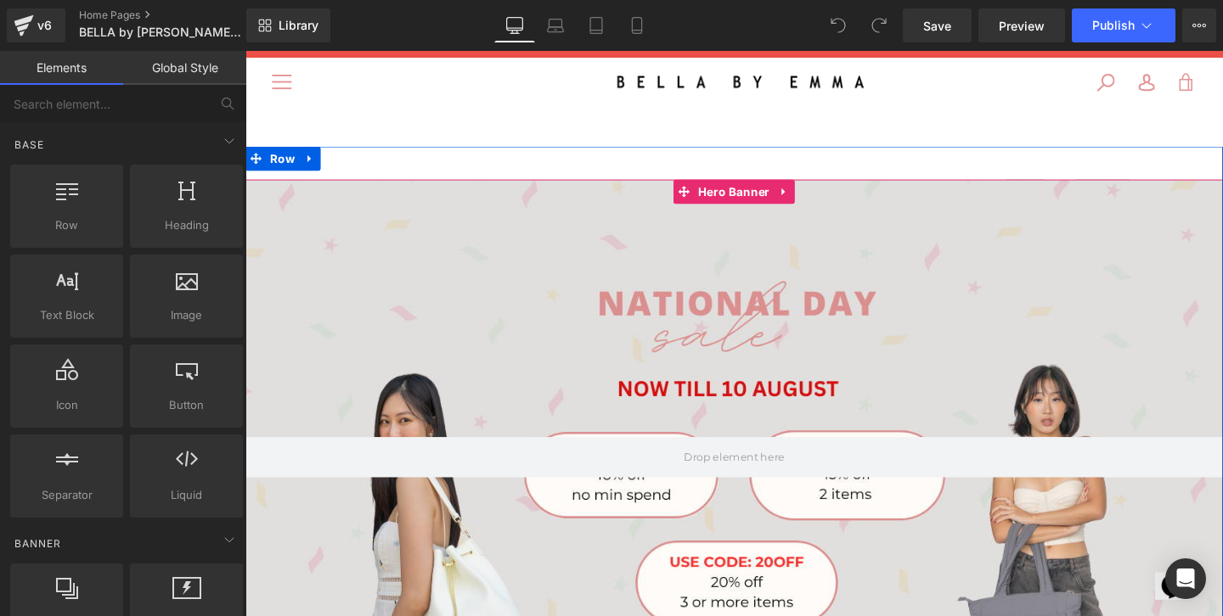
scroll to position [83, 0]
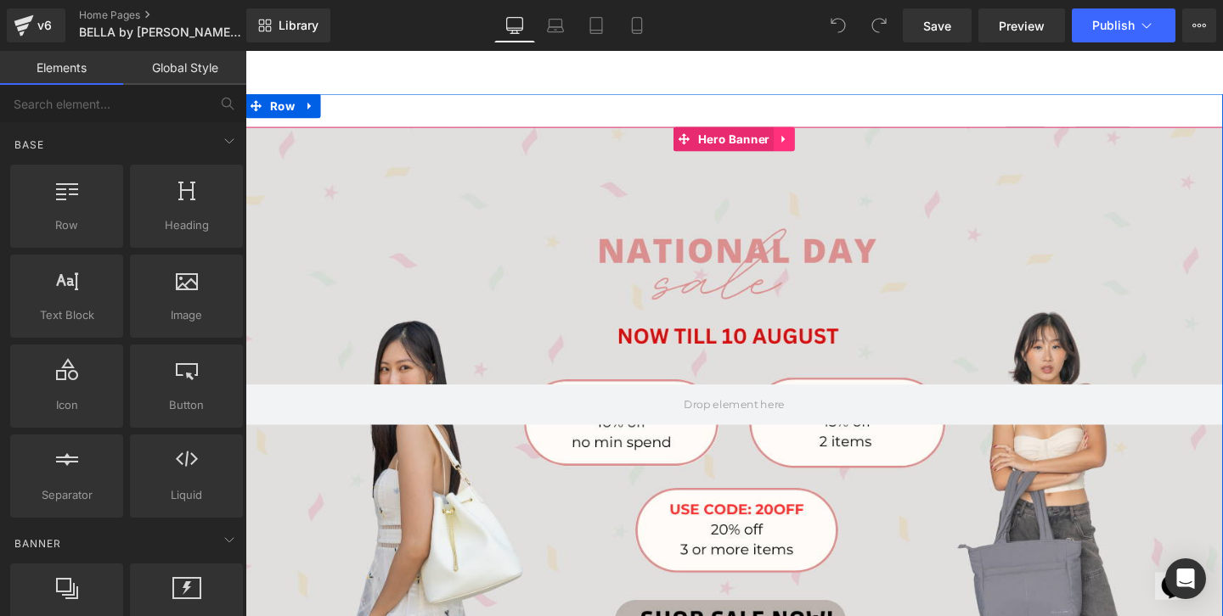
click at [812, 146] on icon at bounding box center [812, 143] width 12 height 13
click at [824, 142] on icon at bounding box center [823, 143] width 12 height 13
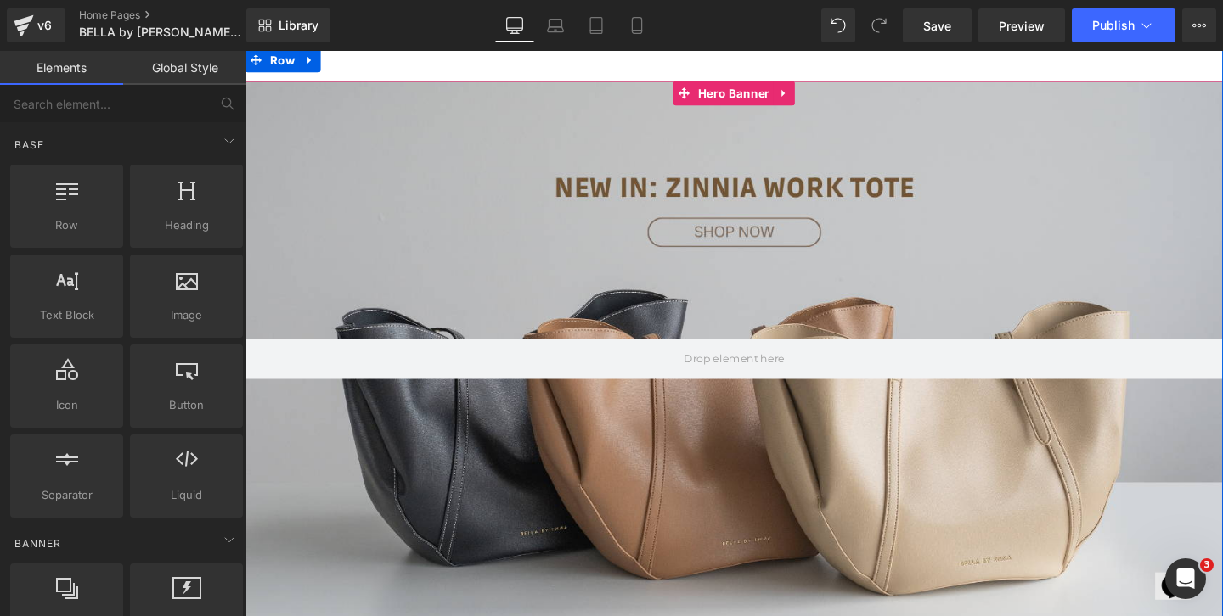
scroll to position [8, 0]
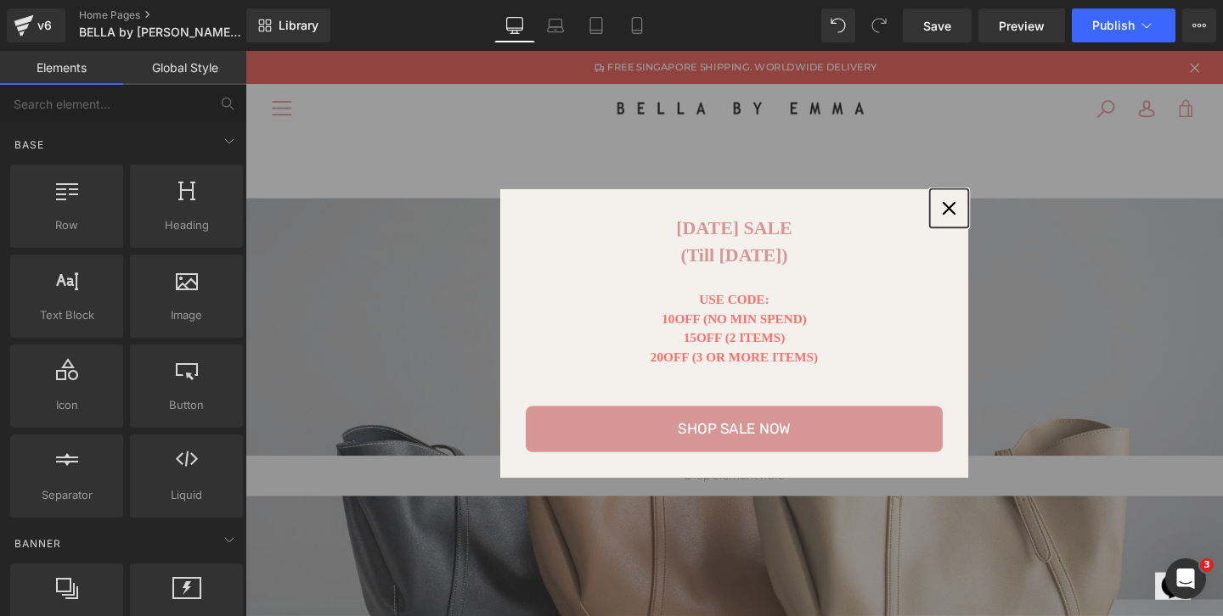
click at [990, 213] on icon "close icon" at bounding box center [985, 217] width 14 height 14
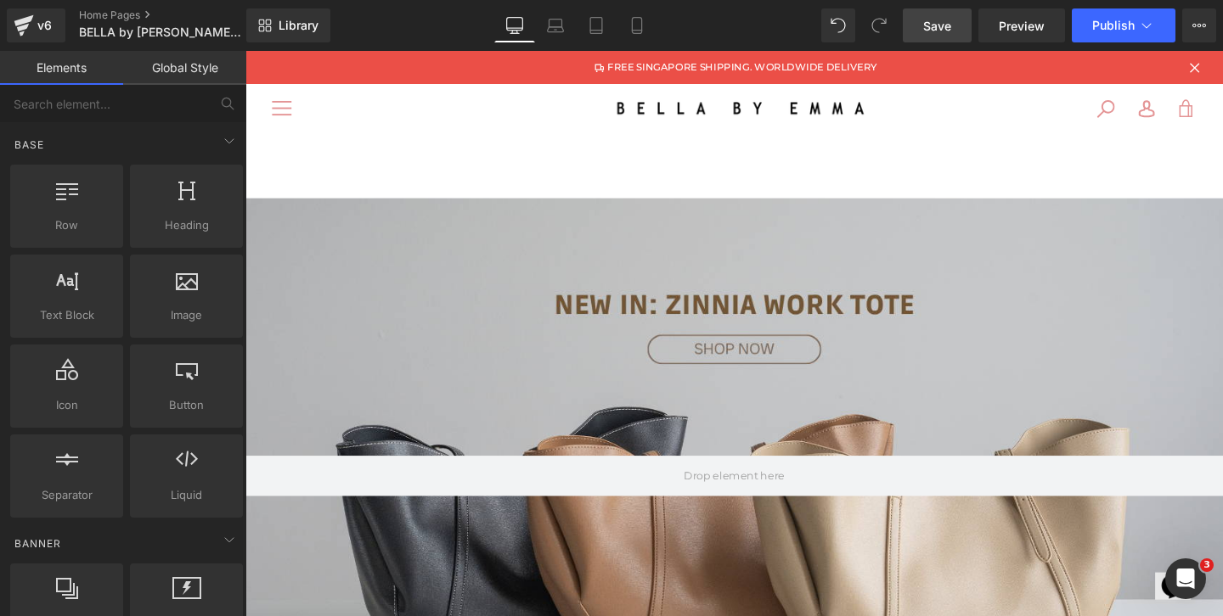
click at [935, 25] on span "Save" at bounding box center [937, 26] width 28 height 18
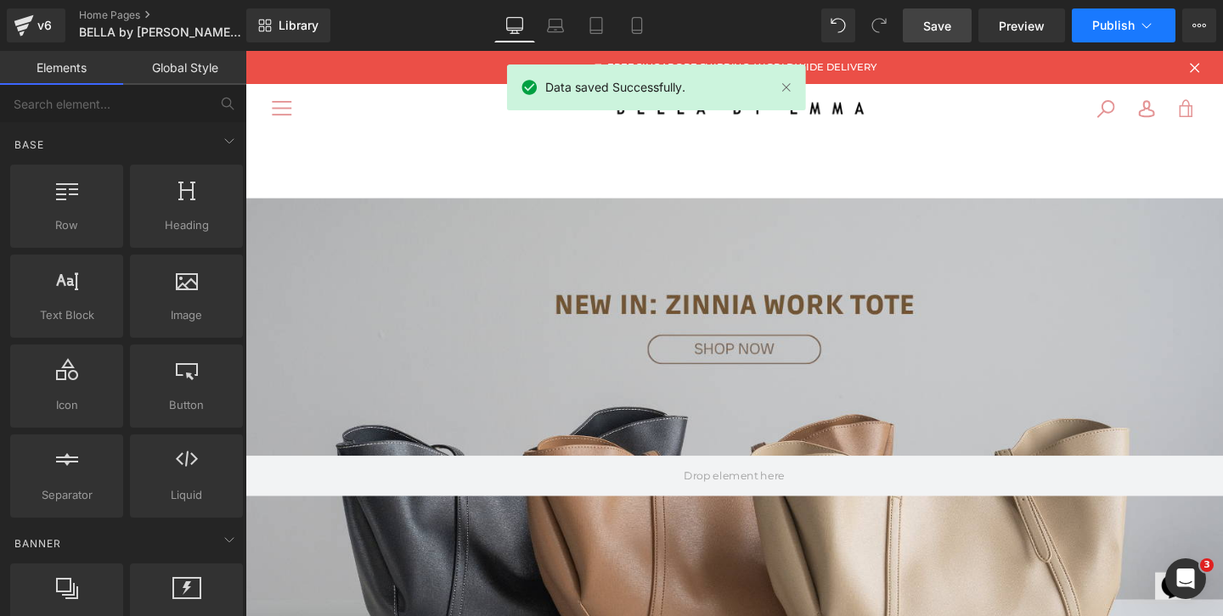
click at [1112, 31] on span "Publish" at bounding box center [1113, 26] width 42 height 14
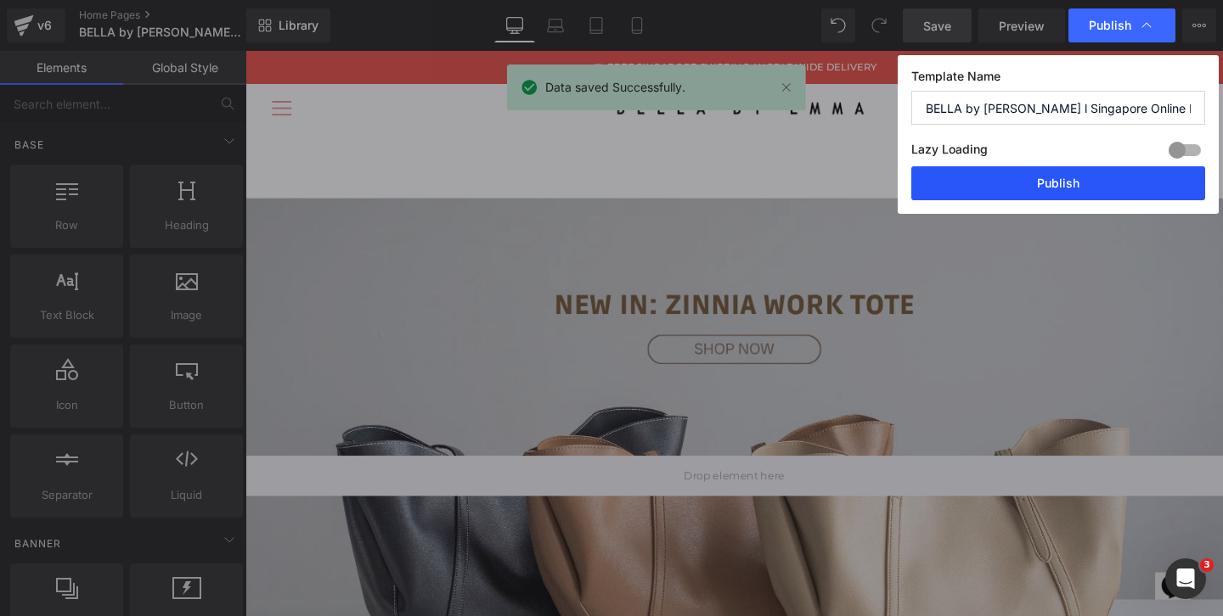
drag, startPoint x: 1078, startPoint y: 187, endPoint x: 875, endPoint y: 143, distance: 207.7
click at [1078, 187] on button "Publish" at bounding box center [1058, 183] width 294 height 34
